Goal: Use online tool/utility: Utilize a website feature to perform a specific function

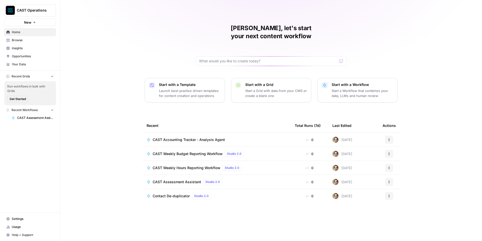
click at [45, 8] on span "CAST Operations" at bounding box center [32, 10] width 30 height 5
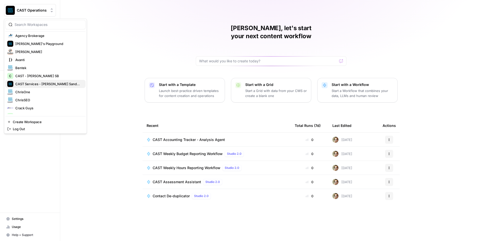
scroll to position [20, 0]
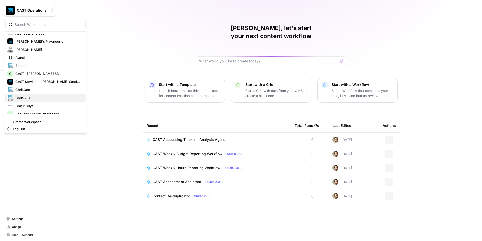
click at [37, 98] on span "ChrisSEO" at bounding box center [48, 97] width 66 height 5
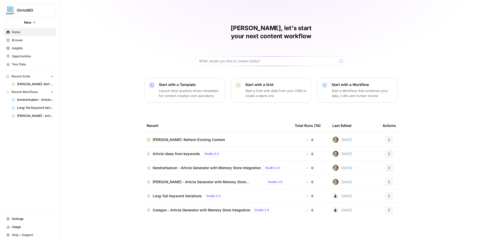
click at [182, 179] on span "[PERSON_NAME] - Article Generator with Memory Store Integration" at bounding box center [208, 181] width 111 height 5
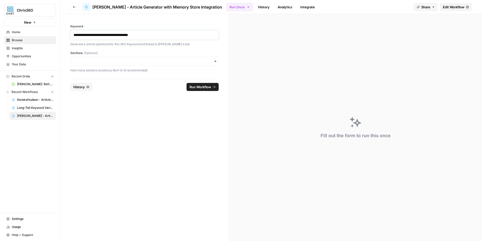
click at [152, 36] on p "**********" at bounding box center [145, 34] width 142 height 5
click at [140, 60] on input "Sections (Optional)" at bounding box center [145, 61] width 142 height 5
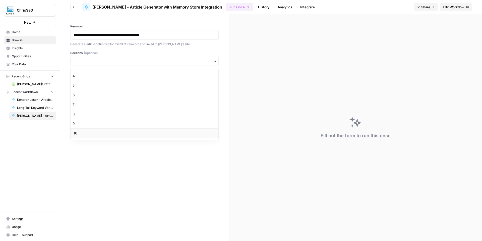
click at [112, 131] on div "10" at bounding box center [145, 133] width 148 height 10
click at [209, 89] on span "Run Workflow" at bounding box center [200, 86] width 22 height 5
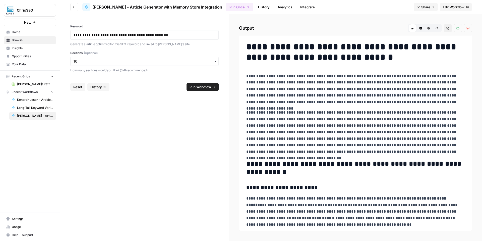
click at [364, 119] on p "**********" at bounding box center [355, 132] width 218 height 46
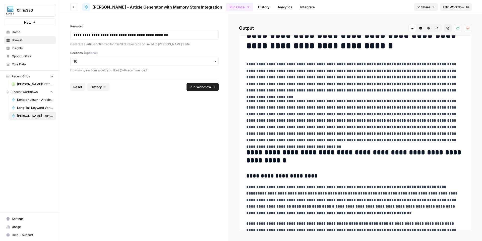
scroll to position [0, 0]
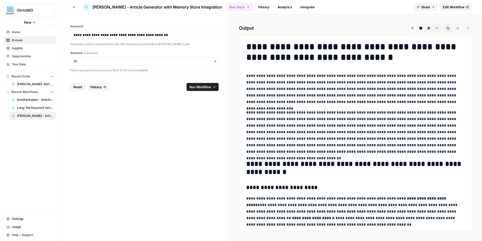
click at [448, 28] on icon "button" at bounding box center [447, 28] width 3 height 3
click at [74, 7] on icon "button" at bounding box center [74, 7] width 3 height 2
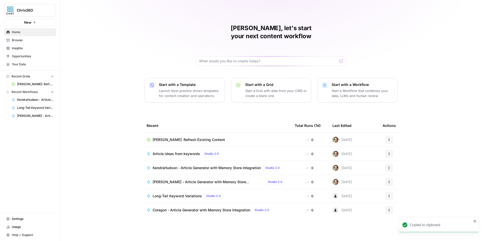
click at [176, 165] on span "KendraHudson - Article Generator with Memory Store Integration" at bounding box center [207, 167] width 108 height 5
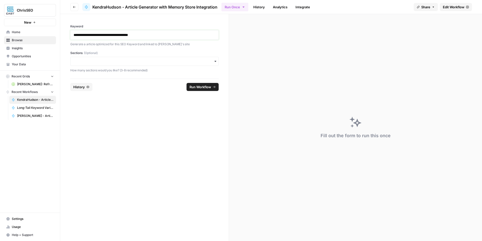
click at [147, 35] on p "**********" at bounding box center [145, 34] width 142 height 5
paste div
click at [89, 35] on p "**********" at bounding box center [145, 34] width 142 height 5
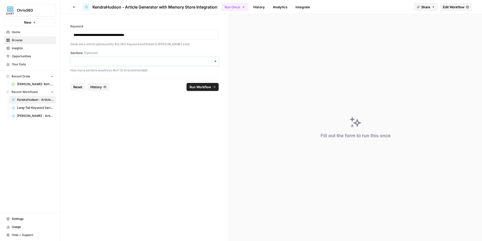
click at [143, 62] on input "Sections (Optional)" at bounding box center [145, 61] width 142 height 5
click at [137, 133] on div "10" at bounding box center [145, 133] width 148 height 10
click at [211, 87] on button "Run Workflow" at bounding box center [202, 87] width 32 height 8
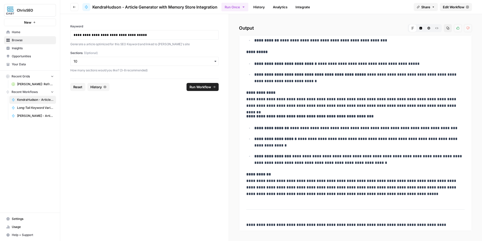
scroll to position [658, 0]
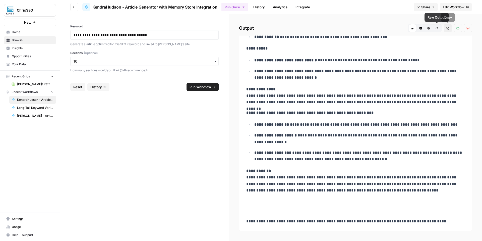
click at [447, 28] on icon "button" at bounding box center [447, 28] width 3 height 3
